Goal: Task Accomplishment & Management: Use online tool/utility

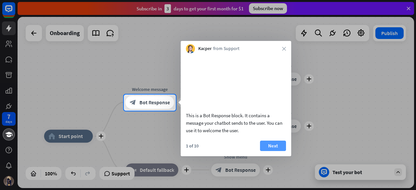
click at [272, 151] on button "Next" at bounding box center [273, 146] width 26 height 10
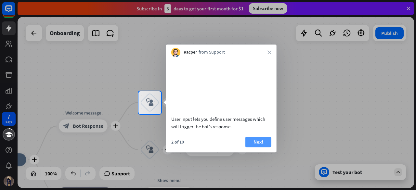
click at [266, 147] on button "Next" at bounding box center [259, 142] width 26 height 10
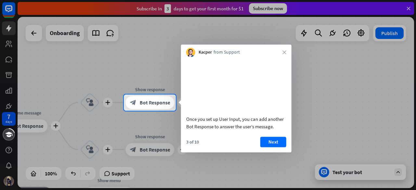
click at [266, 147] on button "Next" at bounding box center [274, 142] width 26 height 10
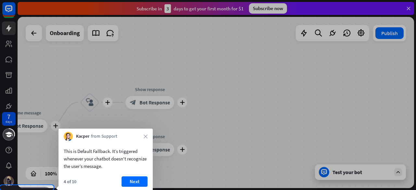
click at [266, 149] on div "7 days close Product Help First steps Get started with ChatBot Help Center Foll…" at bounding box center [208, 95] width 416 height 190
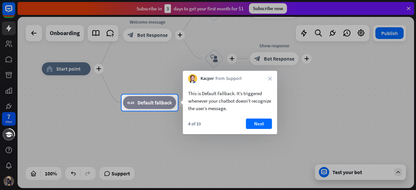
click at [257, 129] on div "4 of 10 Next" at bounding box center [230, 127] width 94 height 16
click at [256, 126] on button "Next" at bounding box center [259, 124] width 26 height 10
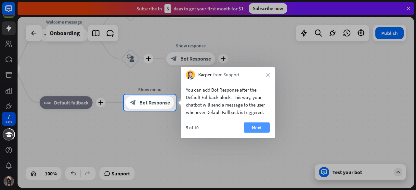
click at [256, 132] on button "Next" at bounding box center [257, 128] width 26 height 10
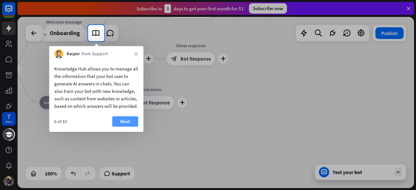
click at [132, 127] on button "Next" at bounding box center [125, 121] width 26 height 10
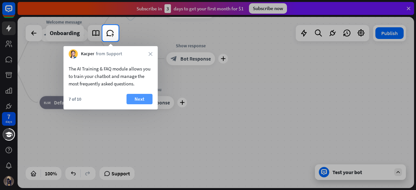
click at [139, 103] on button "Next" at bounding box center [140, 99] width 26 height 10
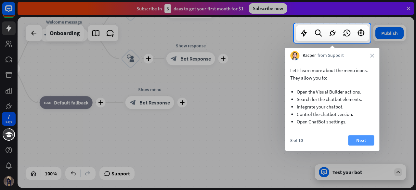
click at [367, 141] on button "Next" at bounding box center [361, 140] width 26 height 10
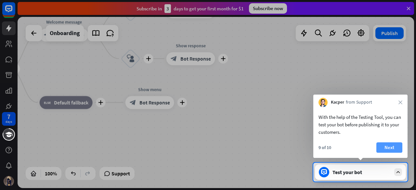
click at [380, 148] on button "Next" at bounding box center [390, 147] width 26 height 10
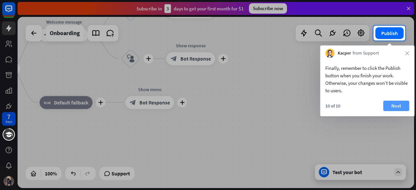
click at [393, 107] on button "Next" at bounding box center [397, 106] width 26 height 10
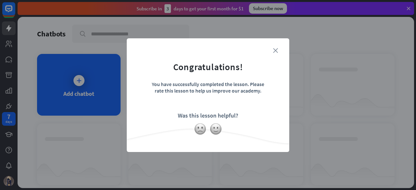
click at [276, 51] on icon "close" at bounding box center [275, 50] width 5 height 5
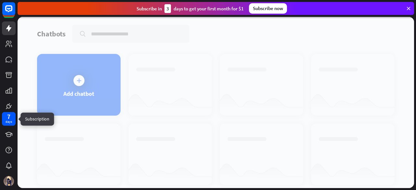
click at [8, 118] on div "7" at bounding box center [8, 117] width 3 height 6
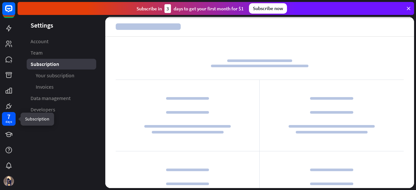
click at [8, 118] on div "7" at bounding box center [8, 117] width 3 height 6
click at [216, 102] on div at bounding box center [188, 116] width 144 height 72
click at [3, 44] on link at bounding box center [9, 44] width 14 height 14
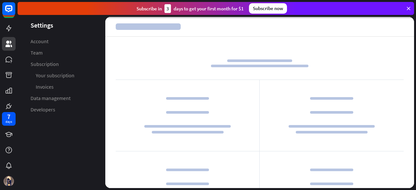
click at [205, 57] on div at bounding box center [260, 63] width 288 height 33
click at [5, 40] on icon at bounding box center [9, 44] width 8 height 8
click at [8, 26] on icon at bounding box center [9, 28] width 8 height 8
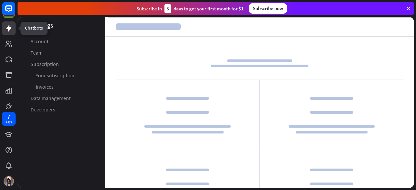
click at [8, 26] on icon at bounding box center [9, 28] width 8 height 8
drag, startPoint x: 8, startPoint y: 26, endPoint x: 262, endPoint y: 47, distance: 254.2
click at [262, 47] on div "7 days close Product Help First steps Get started with ChatBot Help Center Foll…" at bounding box center [208, 95] width 416 height 190
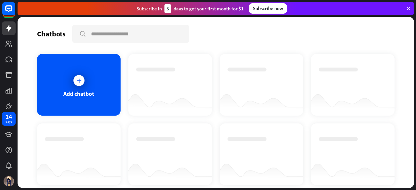
click at [262, 47] on div "Chatbots search Add chatbot Get started How to start building your chatbots Wat…" at bounding box center [216, 102] width 397 height 171
click at [82, 82] on div at bounding box center [79, 80] width 11 height 11
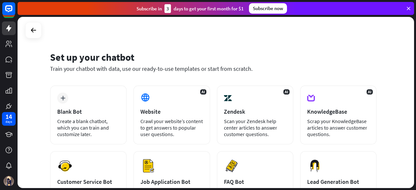
drag, startPoint x: 416, startPoint y: 70, endPoint x: 412, endPoint y: 94, distance: 24.1
click at [412, 94] on div "Set up your chatbot Train your chatbot with data, use our ready-to-use template…" at bounding box center [217, 103] width 399 height 173
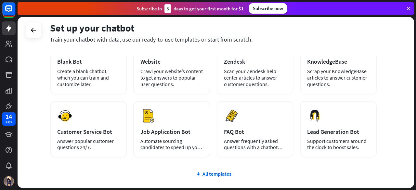
scroll to position [51, 0]
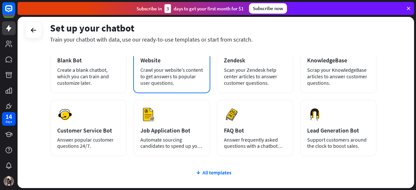
click at [203, 79] on div "AI Website Crawl your website’s content to get answers to popular user question…" at bounding box center [171, 63] width 77 height 59
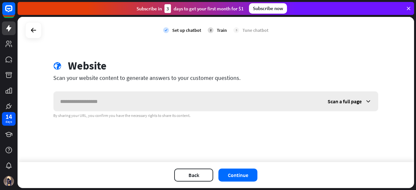
click at [203, 108] on input "text" at bounding box center [188, 102] width 268 height 20
type input "*********"
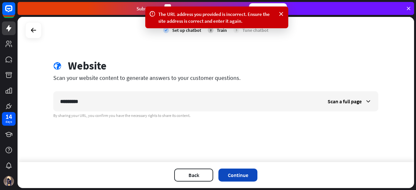
click at [230, 174] on button "Continue" at bounding box center [238, 175] width 39 height 13
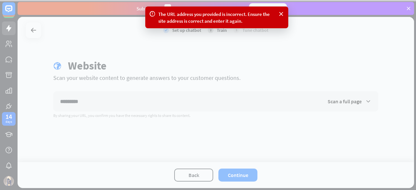
click at [368, 104] on div at bounding box center [208, 95] width 416 height 190
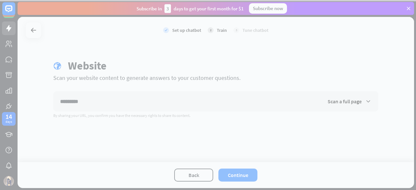
click at [145, 86] on div at bounding box center [208, 95] width 416 height 190
click at [191, 180] on div at bounding box center [208, 95] width 416 height 190
click at [36, 29] on div at bounding box center [208, 95] width 416 height 190
click at [97, 94] on div at bounding box center [208, 95] width 416 height 190
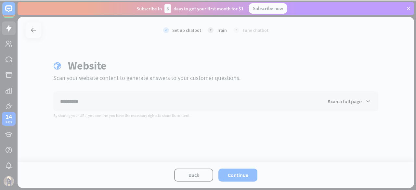
drag, startPoint x: 408, startPoint y: 9, endPoint x: 156, endPoint y: 128, distance: 278.8
click at [156, 128] on div at bounding box center [208, 95] width 416 height 190
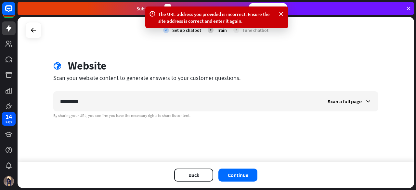
click at [156, 128] on div "check Set up chatbot 2 Train 3 Tune chatbot globe Website Scan your website con…" at bounding box center [216, 89] width 397 height 145
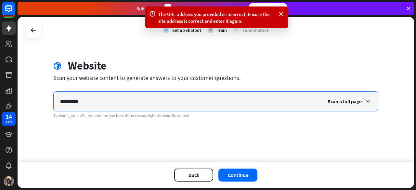
drag, startPoint x: 125, startPoint y: 104, endPoint x: 15, endPoint y: 117, distance: 110.7
click at [15, 117] on div "14 days The URL address you provided is incorrect. Ensure the site address is c…" at bounding box center [208, 95] width 416 height 190
paste input "**********"
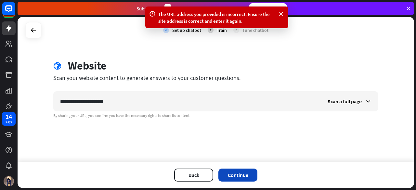
click at [241, 179] on button "Continue" at bounding box center [238, 175] width 39 height 13
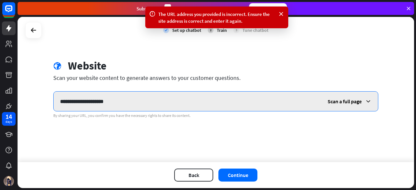
click at [122, 98] on input "**********" at bounding box center [188, 102] width 268 height 20
type input "**********"
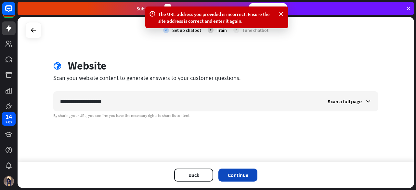
click at [234, 179] on button "Continue" at bounding box center [238, 175] width 39 height 13
click at [34, 33] on icon at bounding box center [34, 30] width 8 height 8
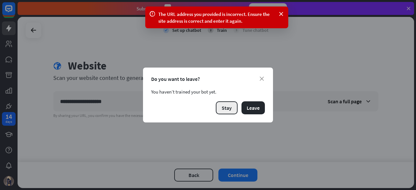
click at [236, 111] on button "Stay" at bounding box center [227, 107] width 22 height 13
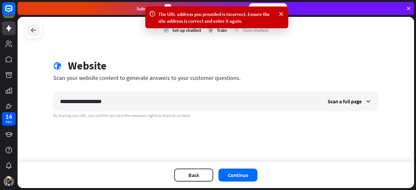
click at [30, 31] on icon at bounding box center [34, 30] width 8 height 8
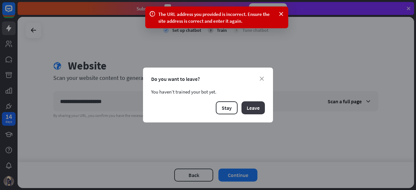
click at [251, 112] on button "Leave" at bounding box center [253, 107] width 23 height 13
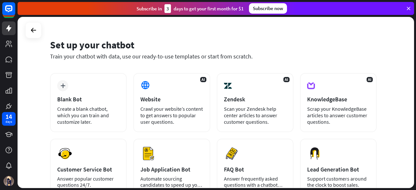
scroll to position [0, 0]
